Goal: Task Accomplishment & Management: Use online tool/utility

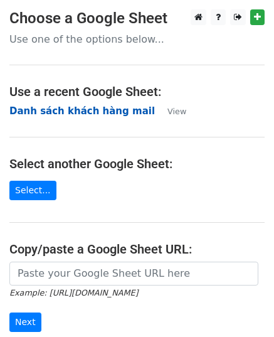
click at [48, 109] on strong "Danh sách khách hàng mail" at bounding box center [82, 110] width 146 height 11
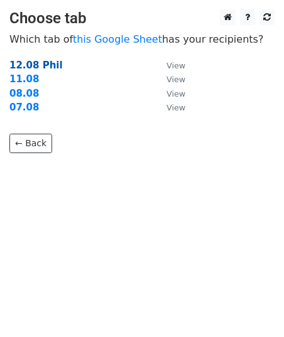
click at [36, 66] on strong "12.08 Phil" at bounding box center [35, 65] width 53 height 11
